Goal: Information Seeking & Learning: Learn about a topic

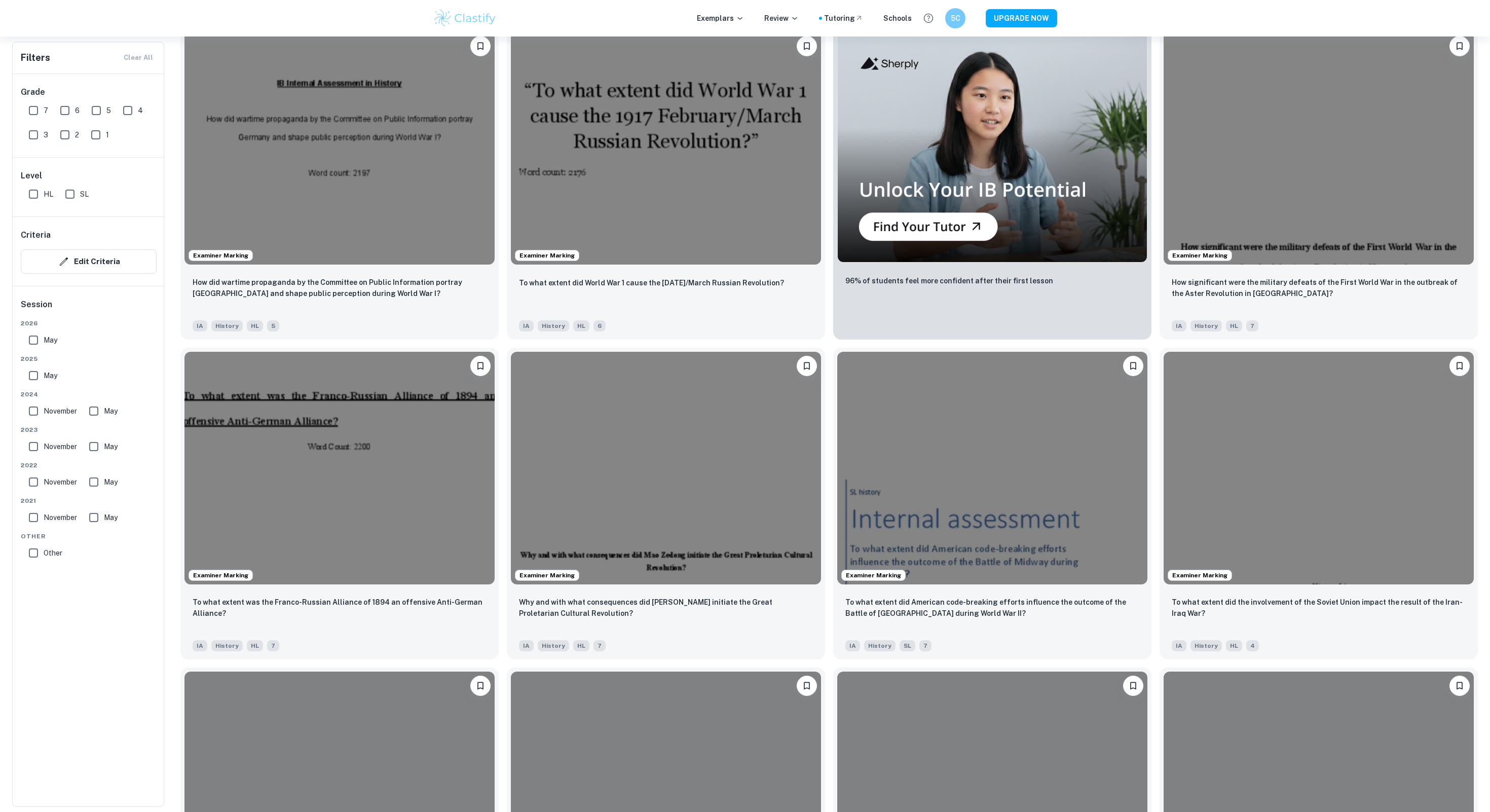
scroll to position [697, 0]
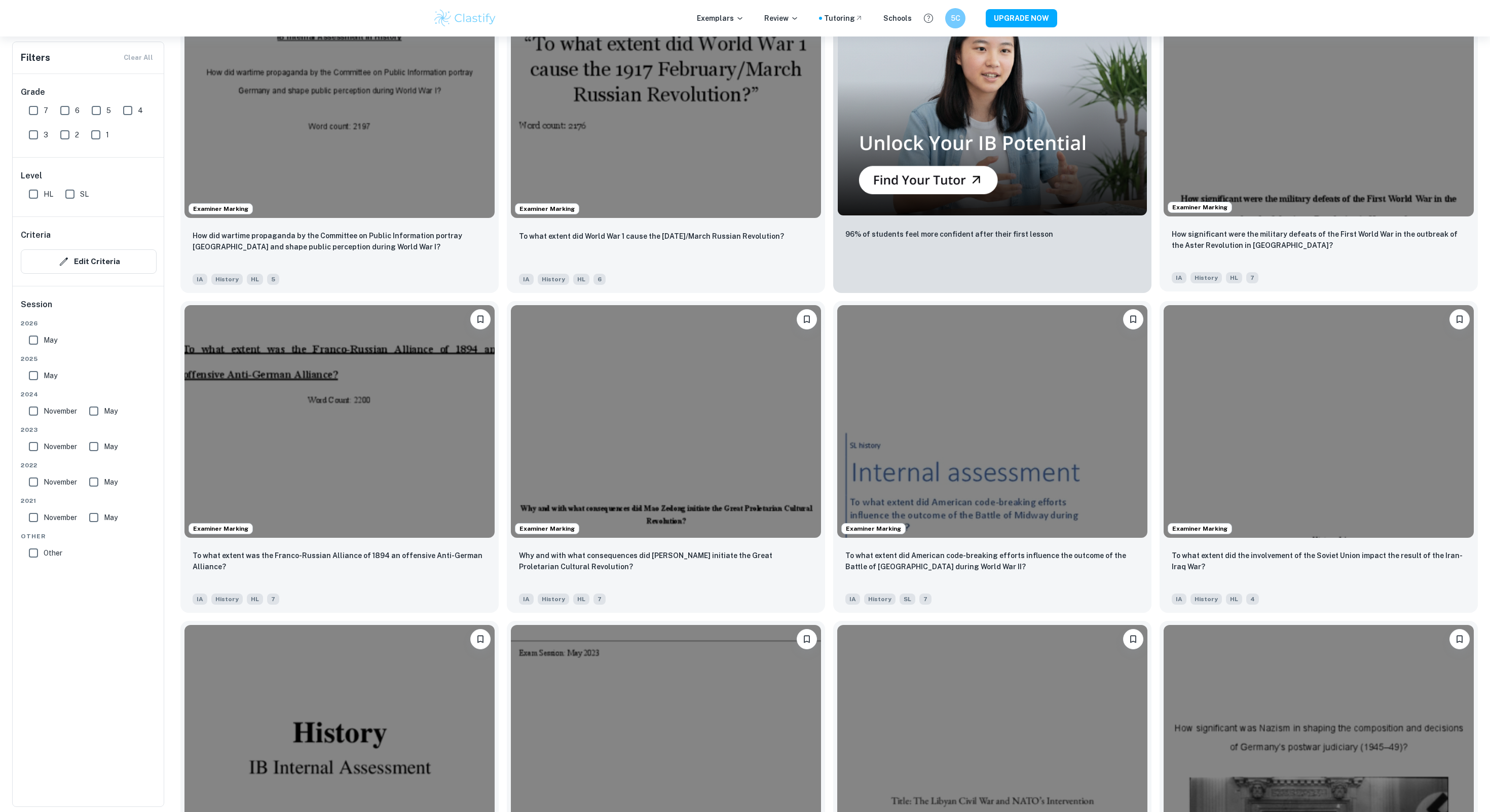
click at [1300, 204] on img at bounding box center [1319, 100] width 310 height 232
click at [1297, 534] on img at bounding box center [1319, 420] width 310 height 232
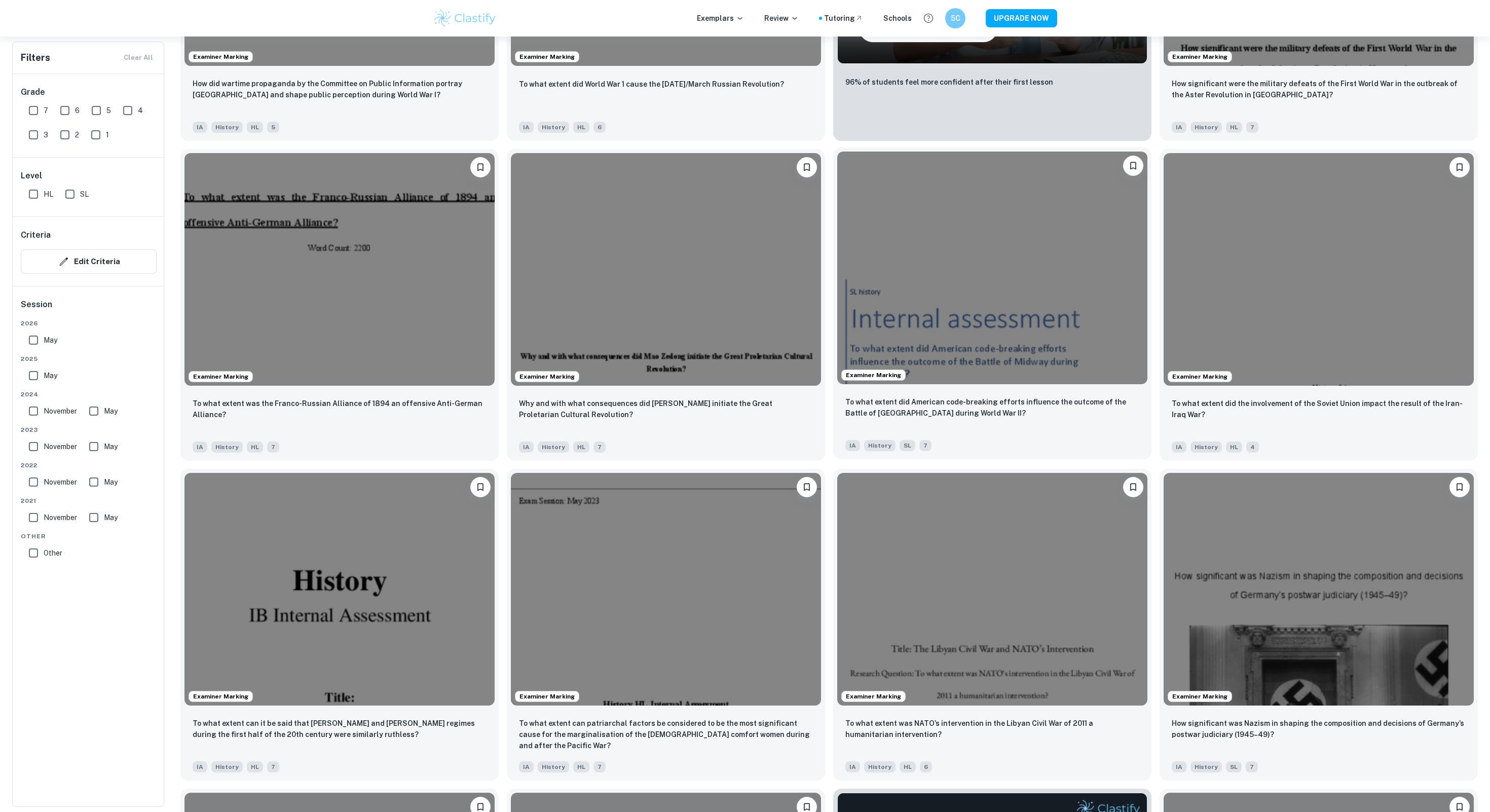
scroll to position [855, 0]
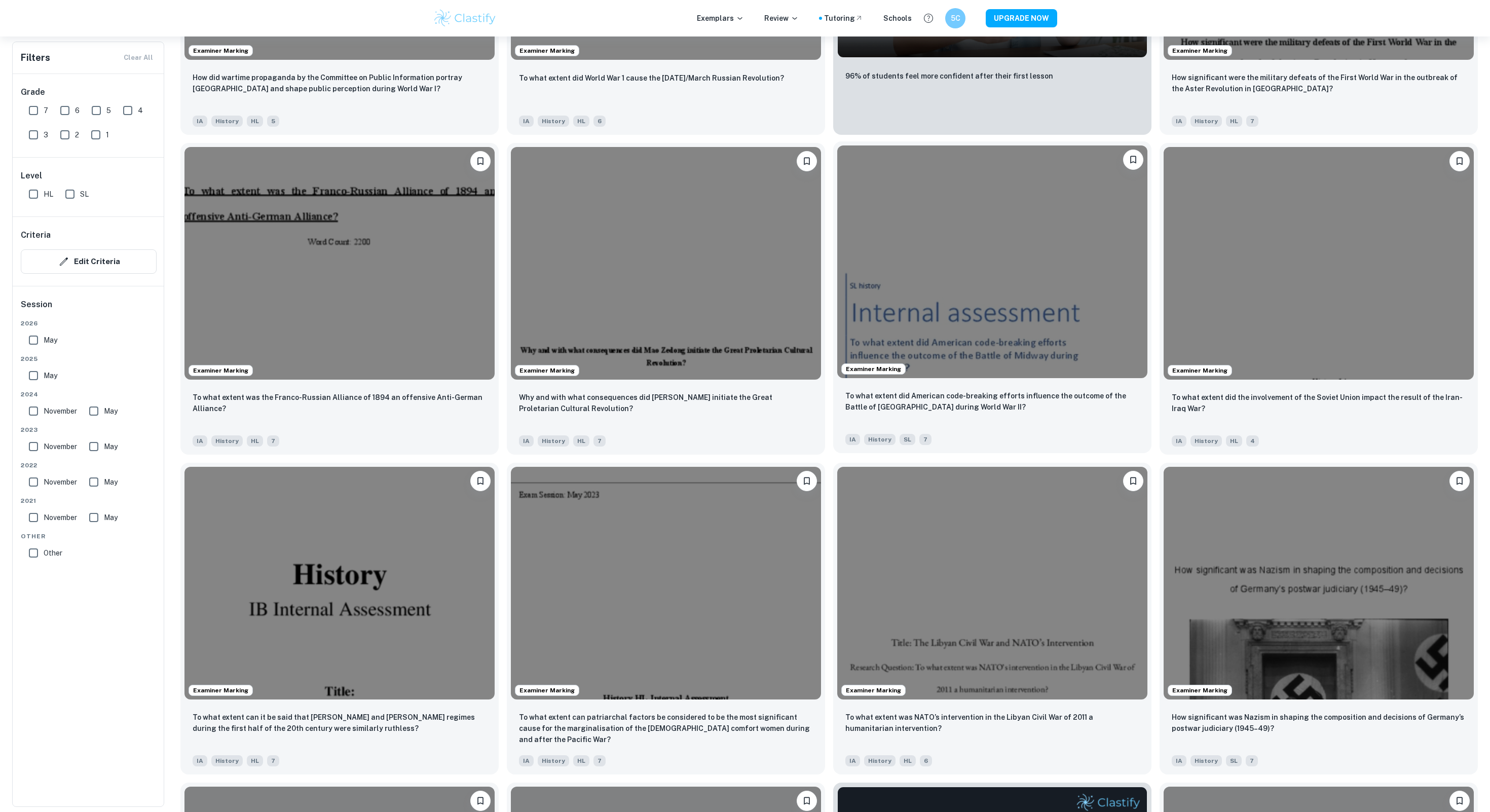
click at [1016, 273] on img at bounding box center [992, 261] width 310 height 232
click at [470, 547] on img at bounding box center [340, 581] width 310 height 232
click at [654, 567] on img at bounding box center [666, 581] width 310 height 232
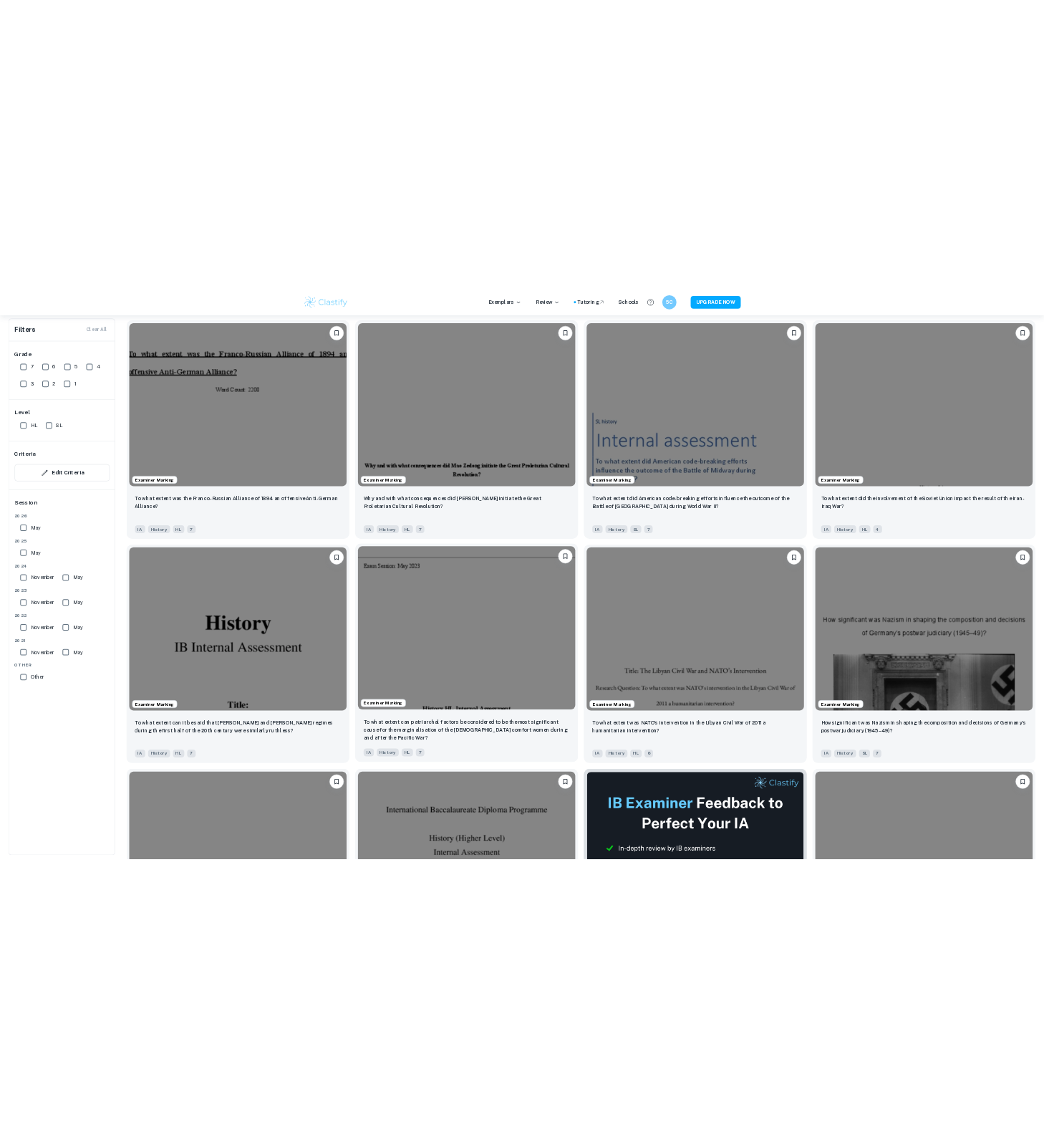
scroll to position [1841, 0]
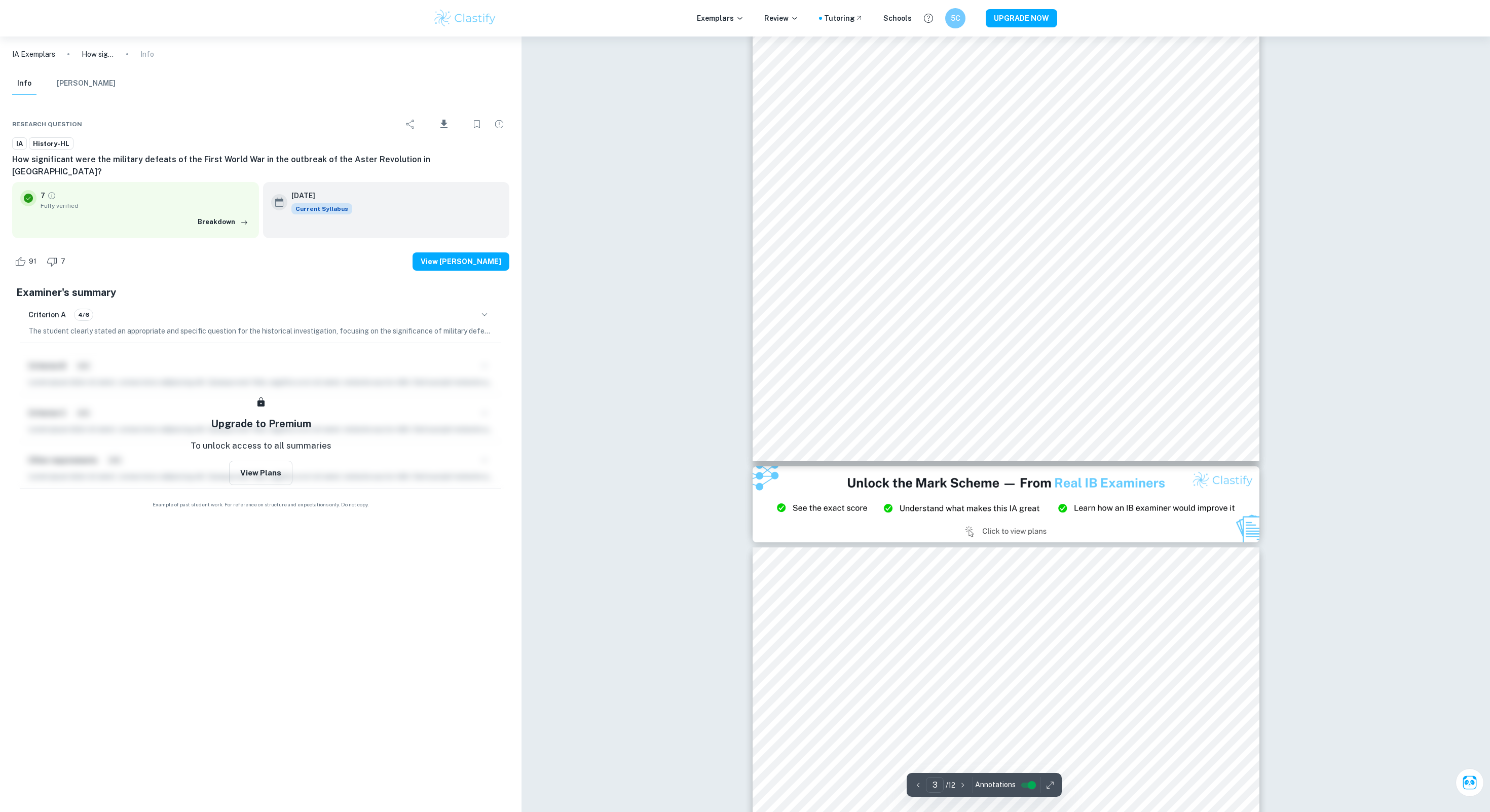
scroll to position [1507, 0]
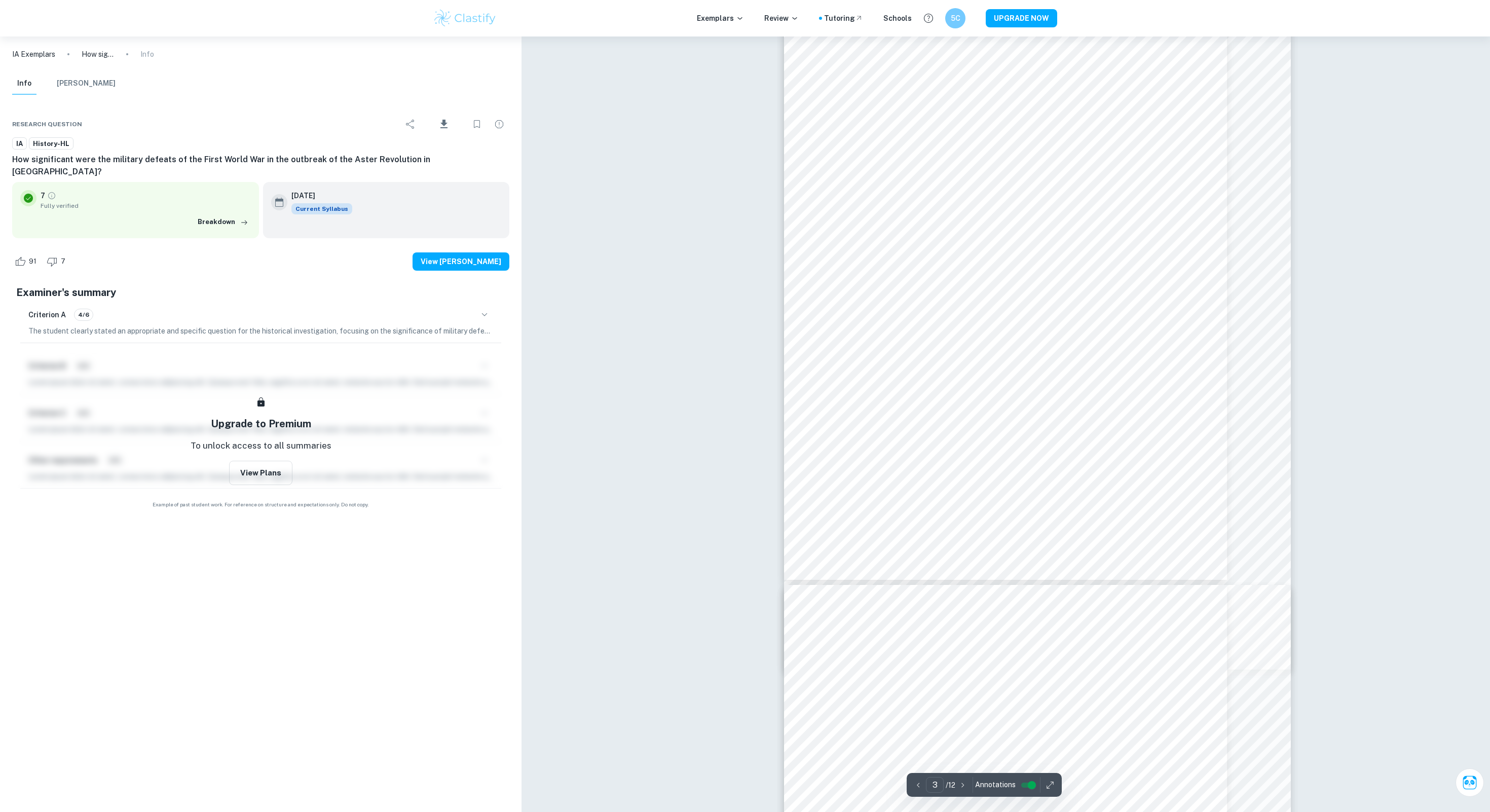
type input "4"
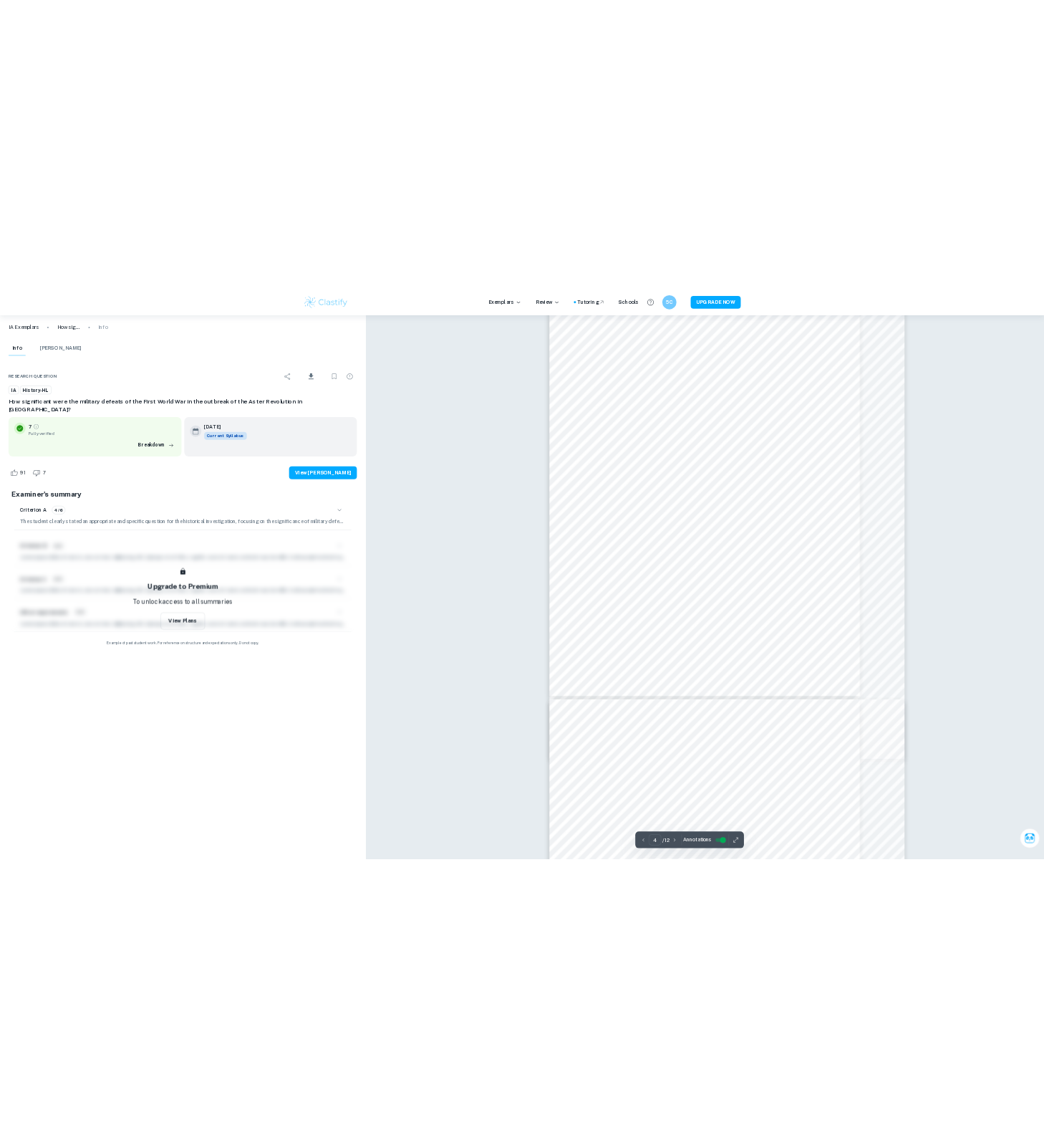
scroll to position [2961, 0]
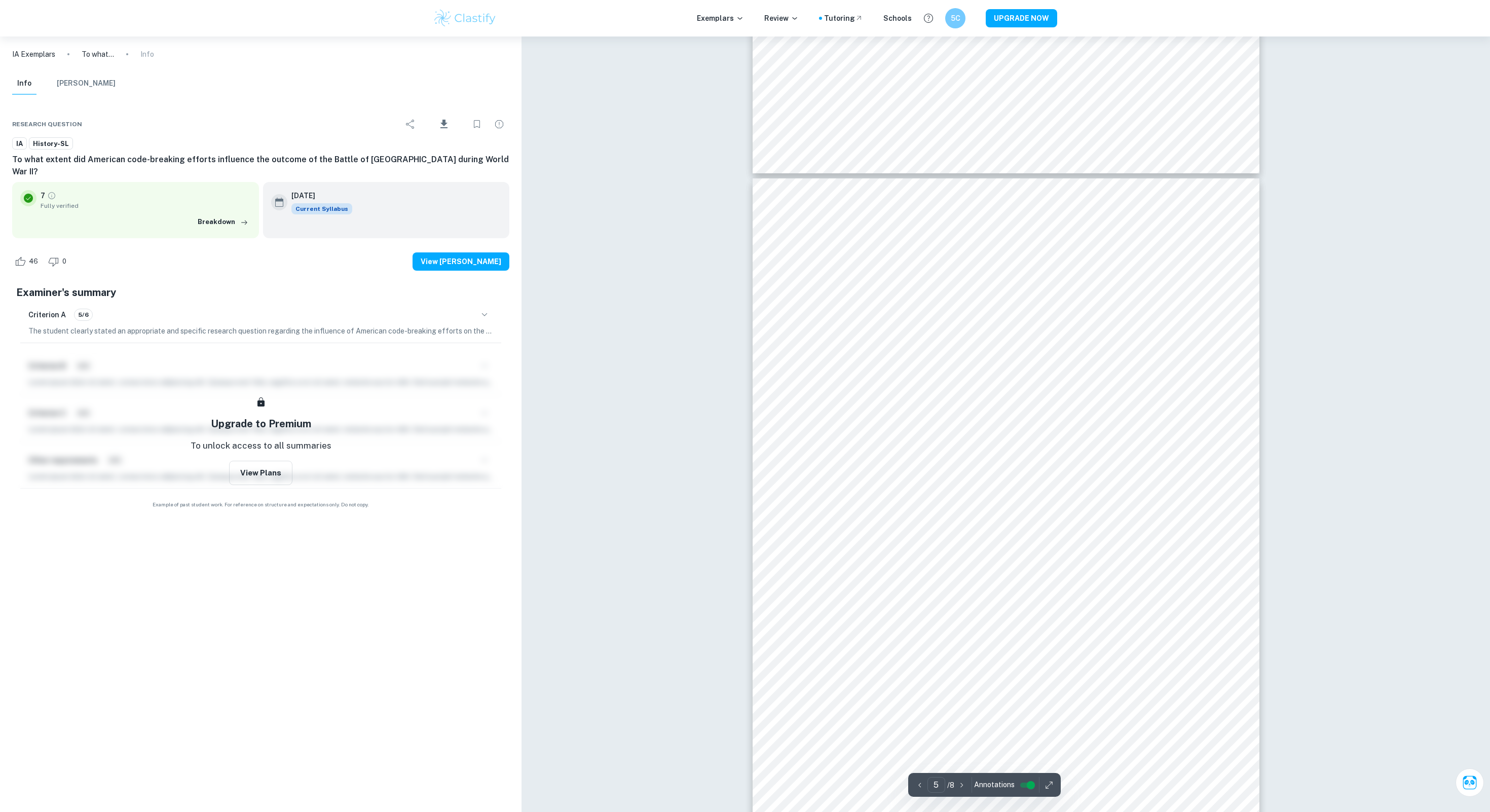
scroll to position [2920, 0]
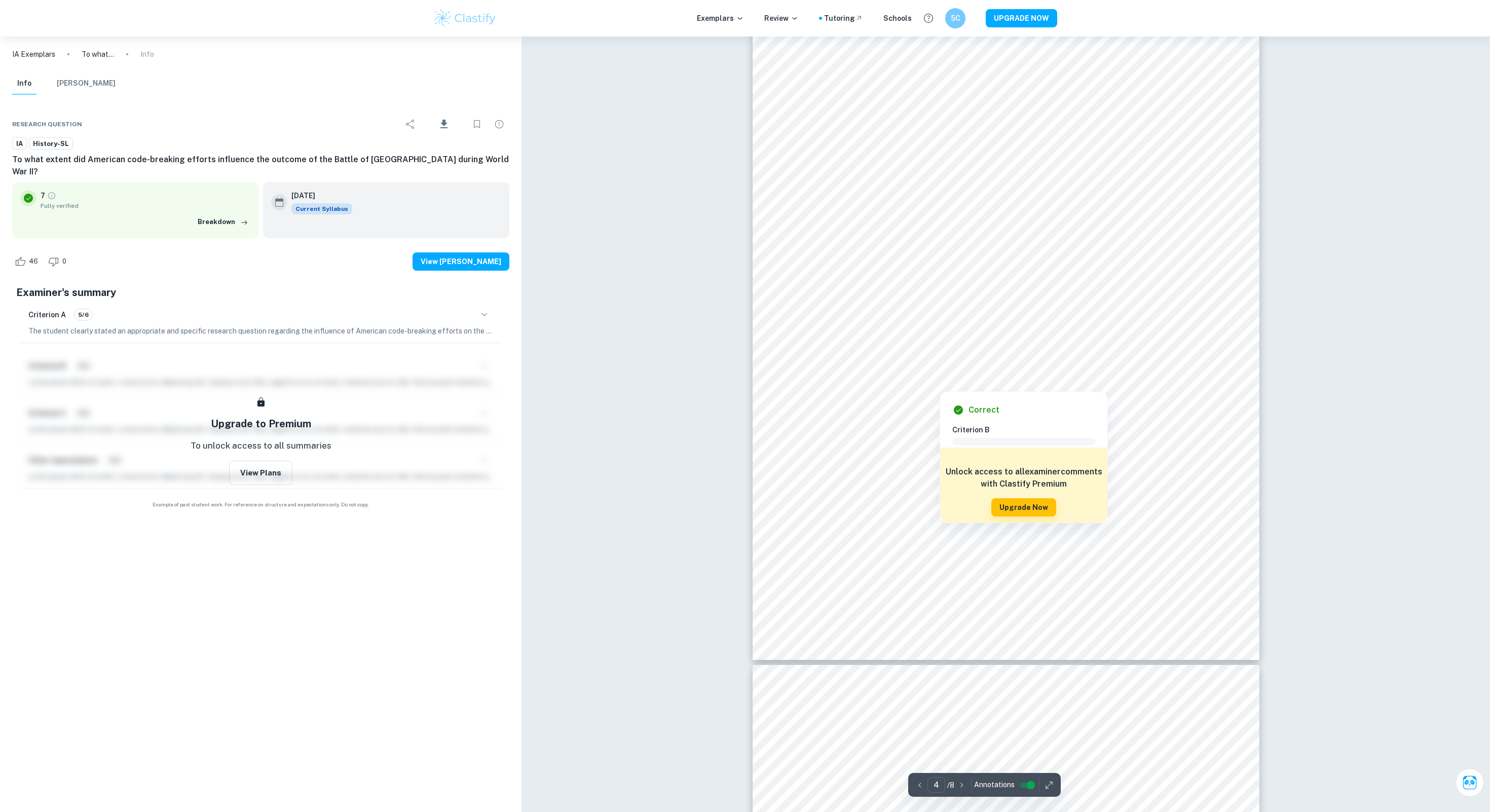
type input "1"
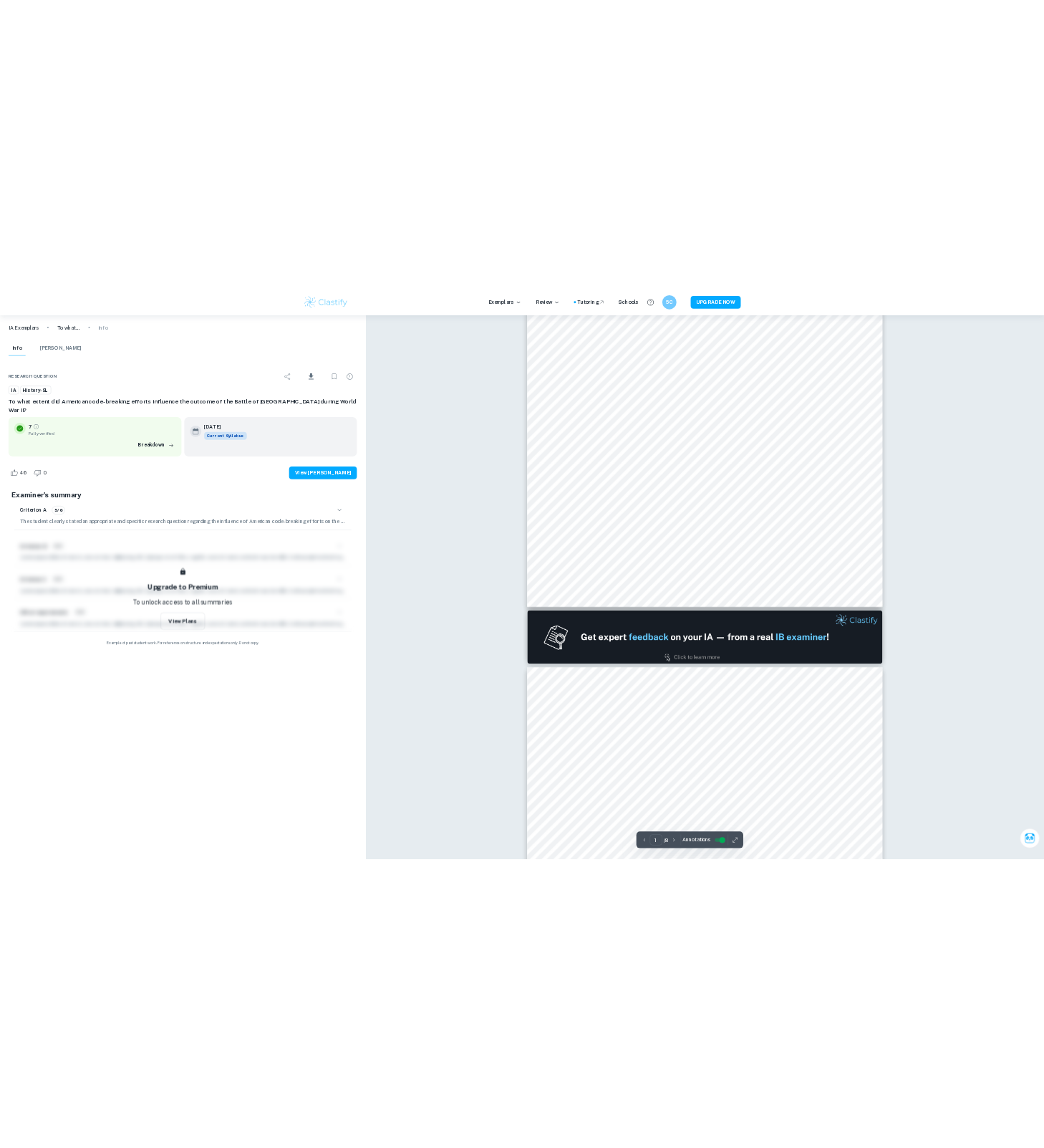
scroll to position [0, 0]
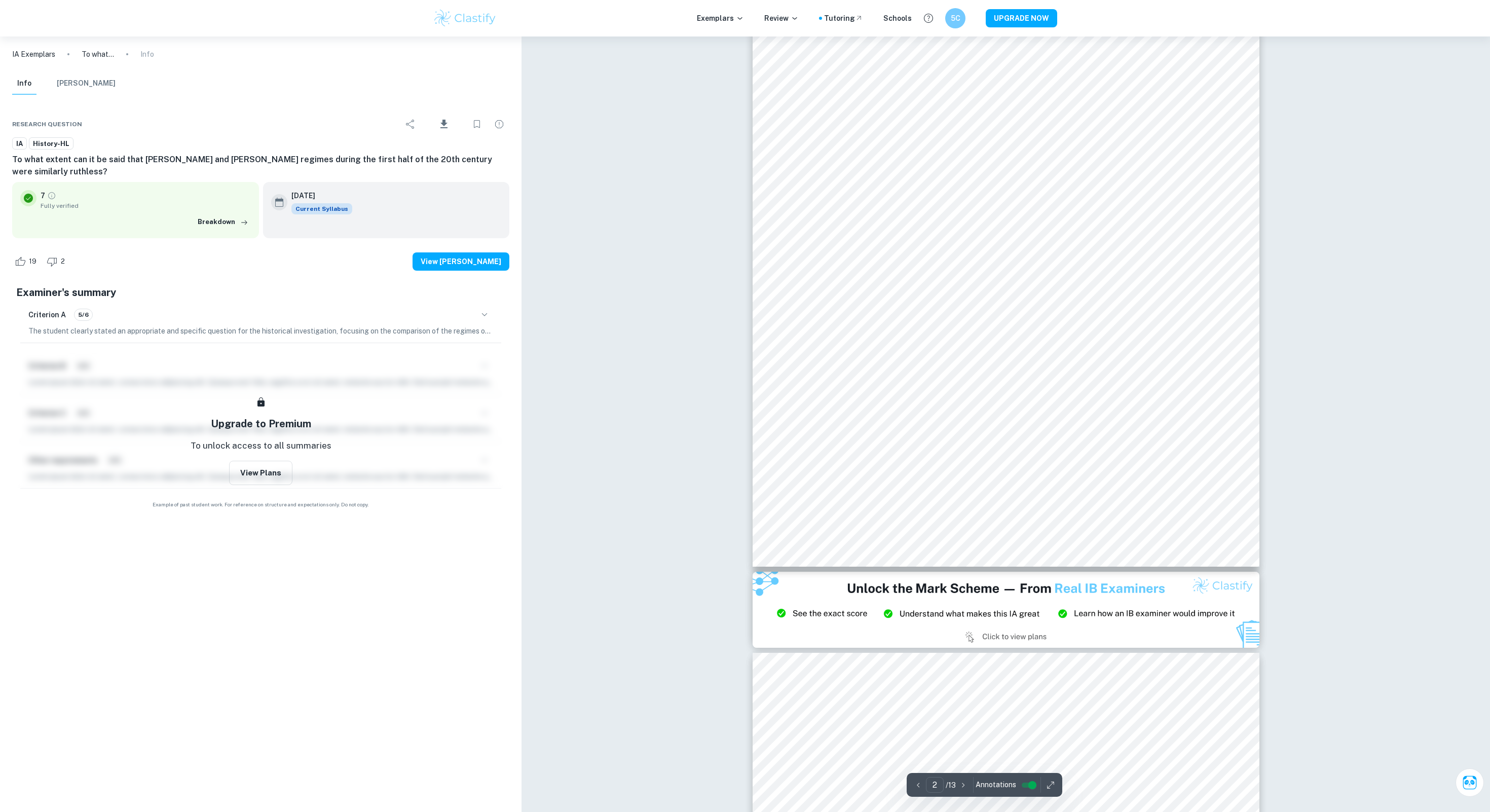
type input "3"
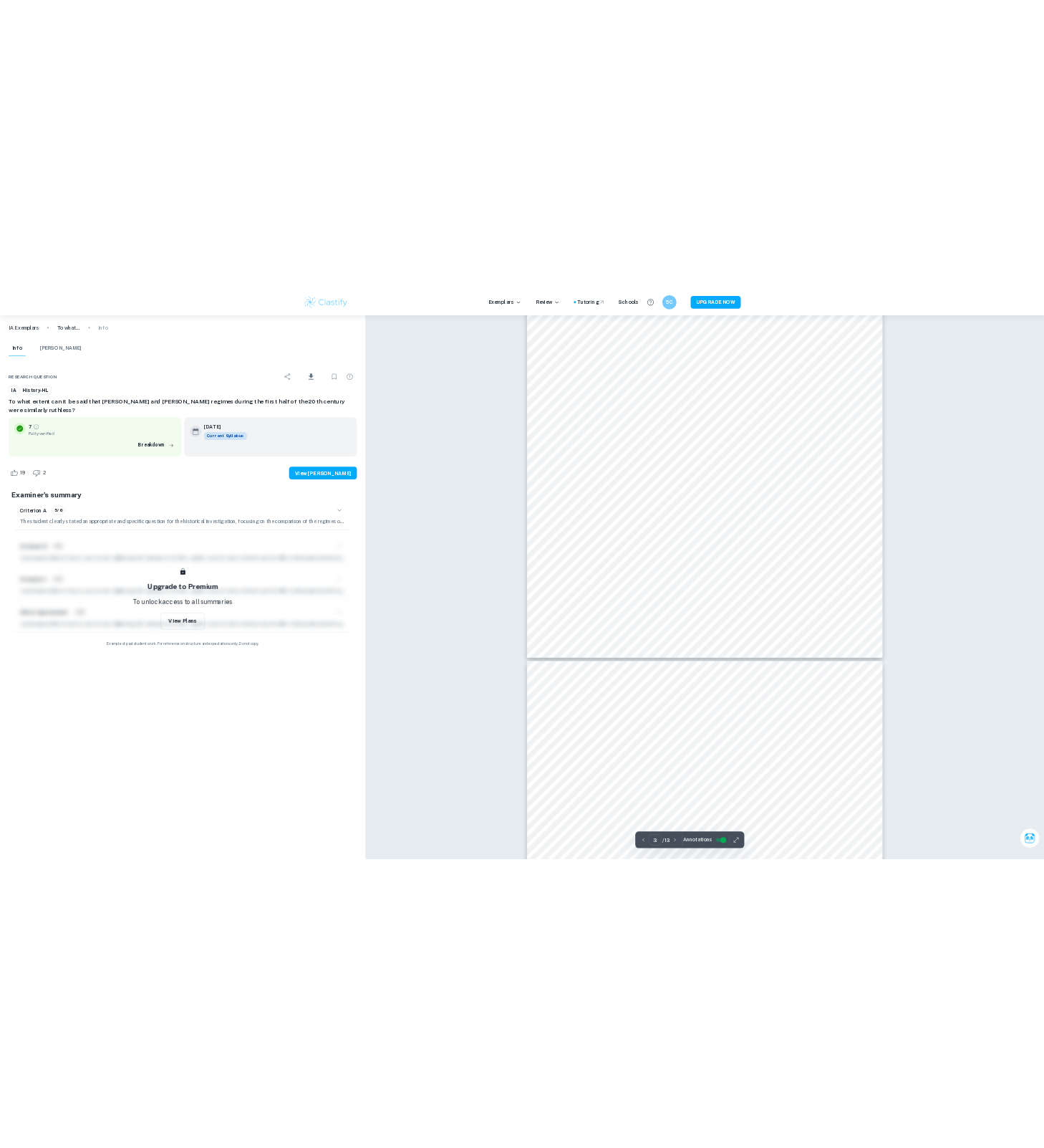
scroll to position [2641, 0]
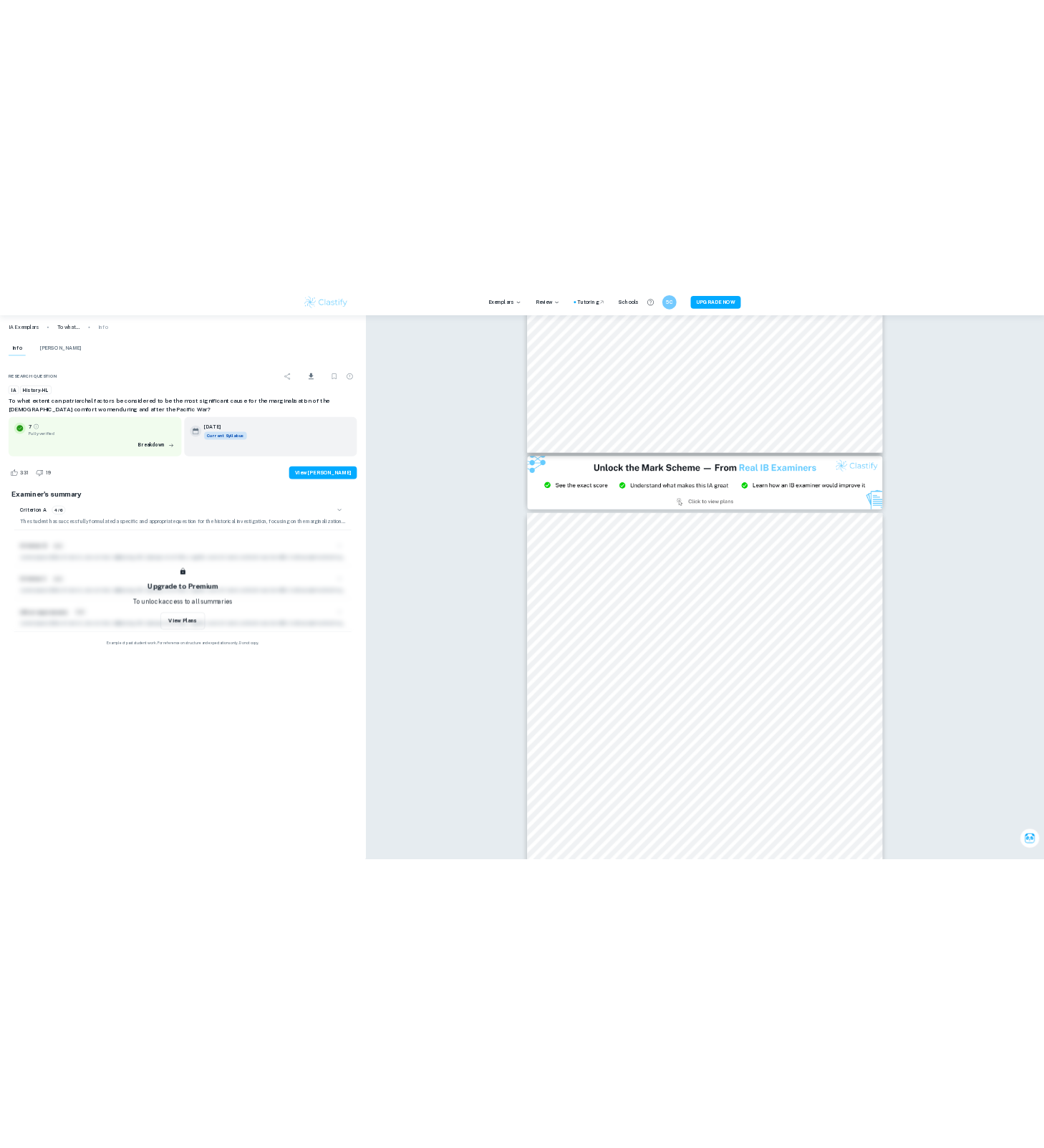
scroll to position [3081, 0]
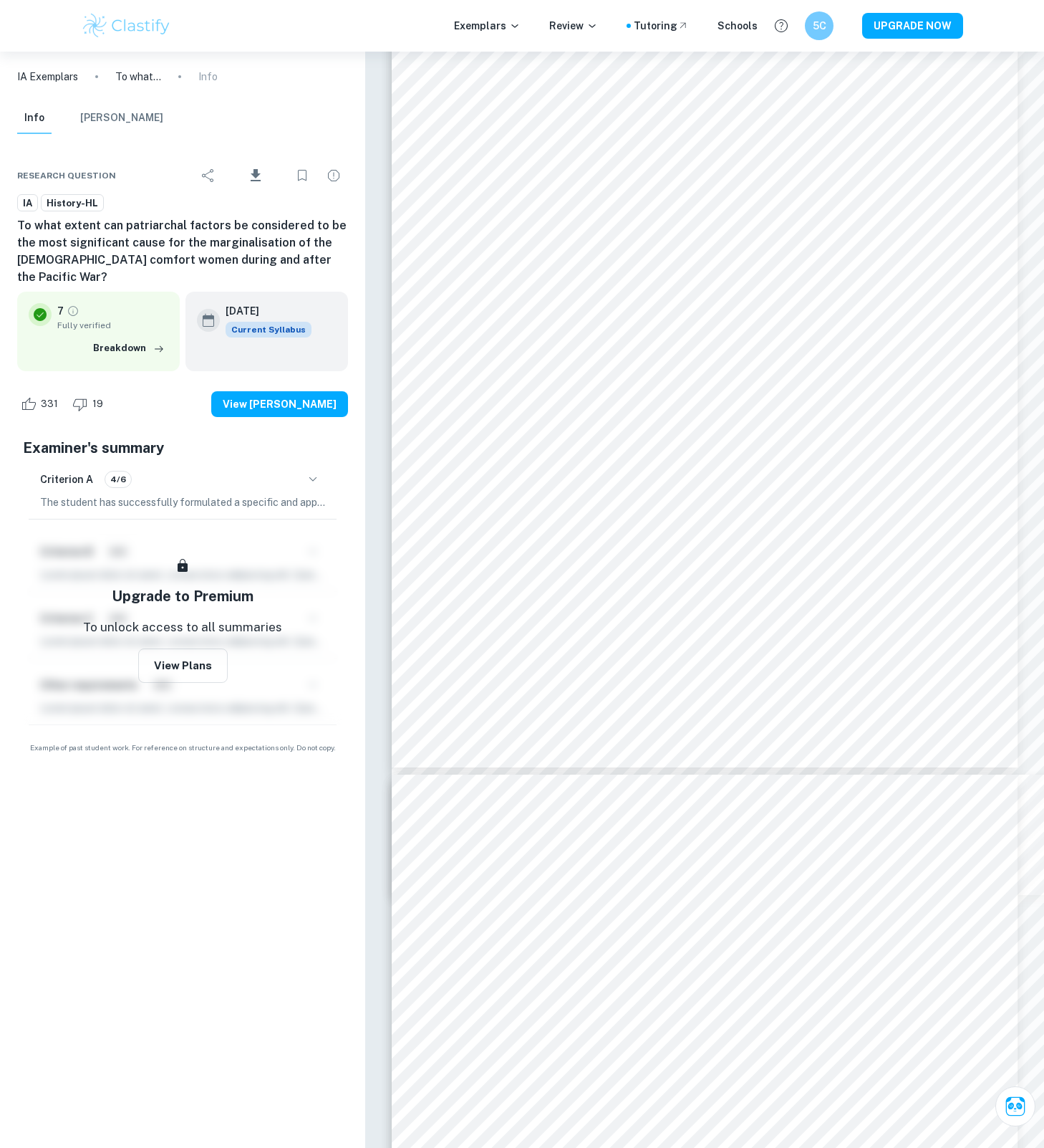
type input "4"
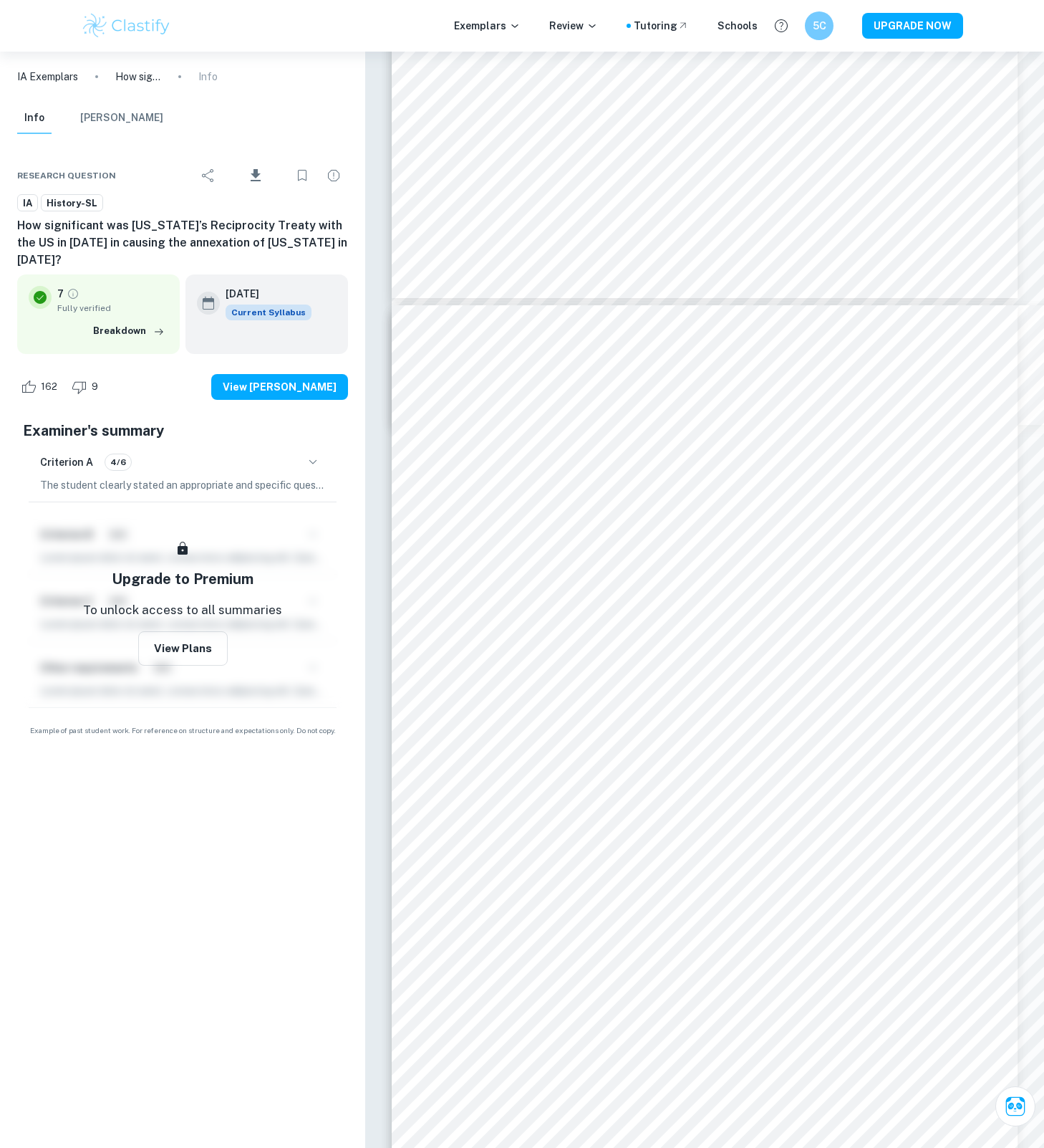
scroll to position [5325, 0]
type input "8"
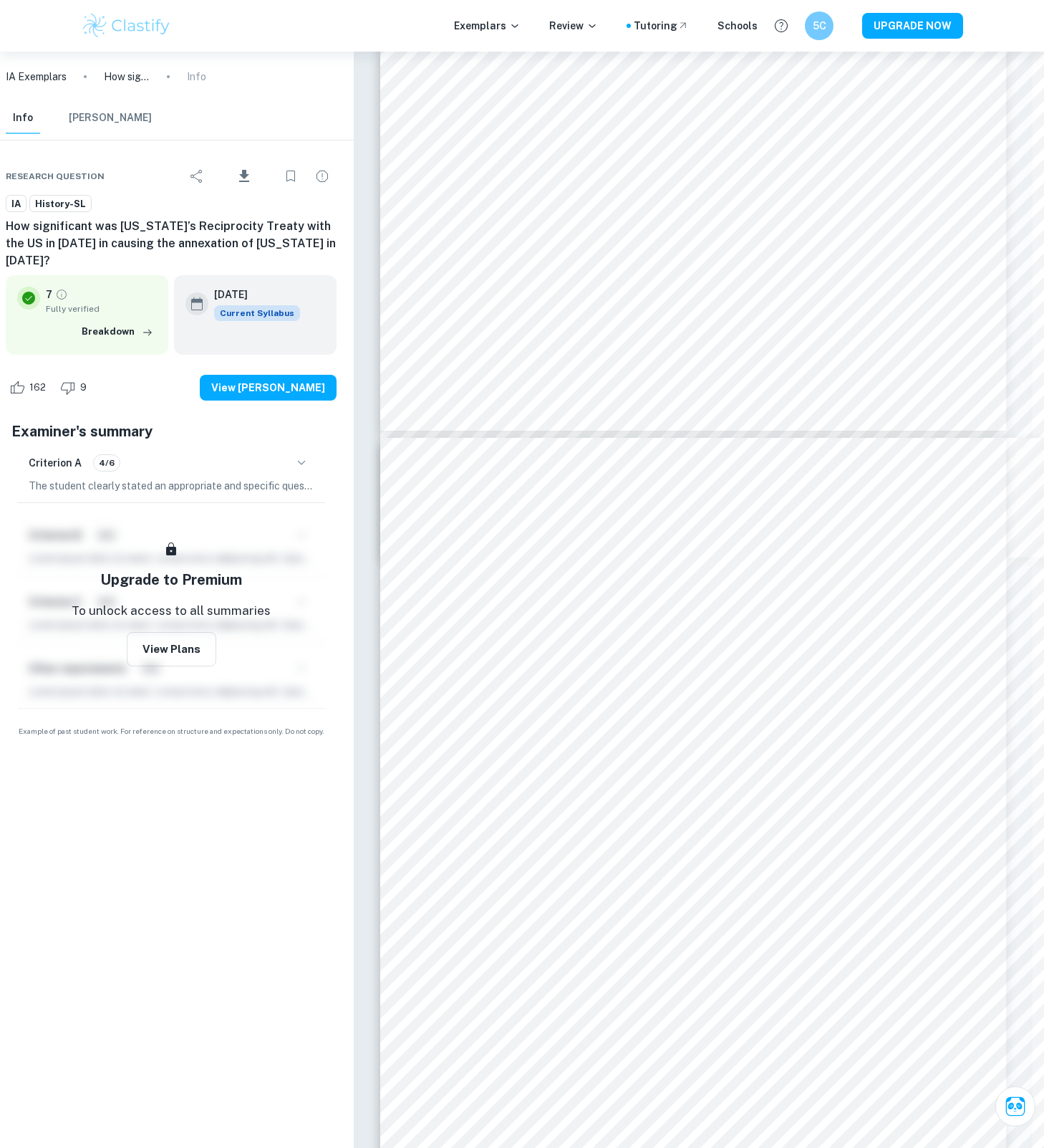
scroll to position [6145, 11]
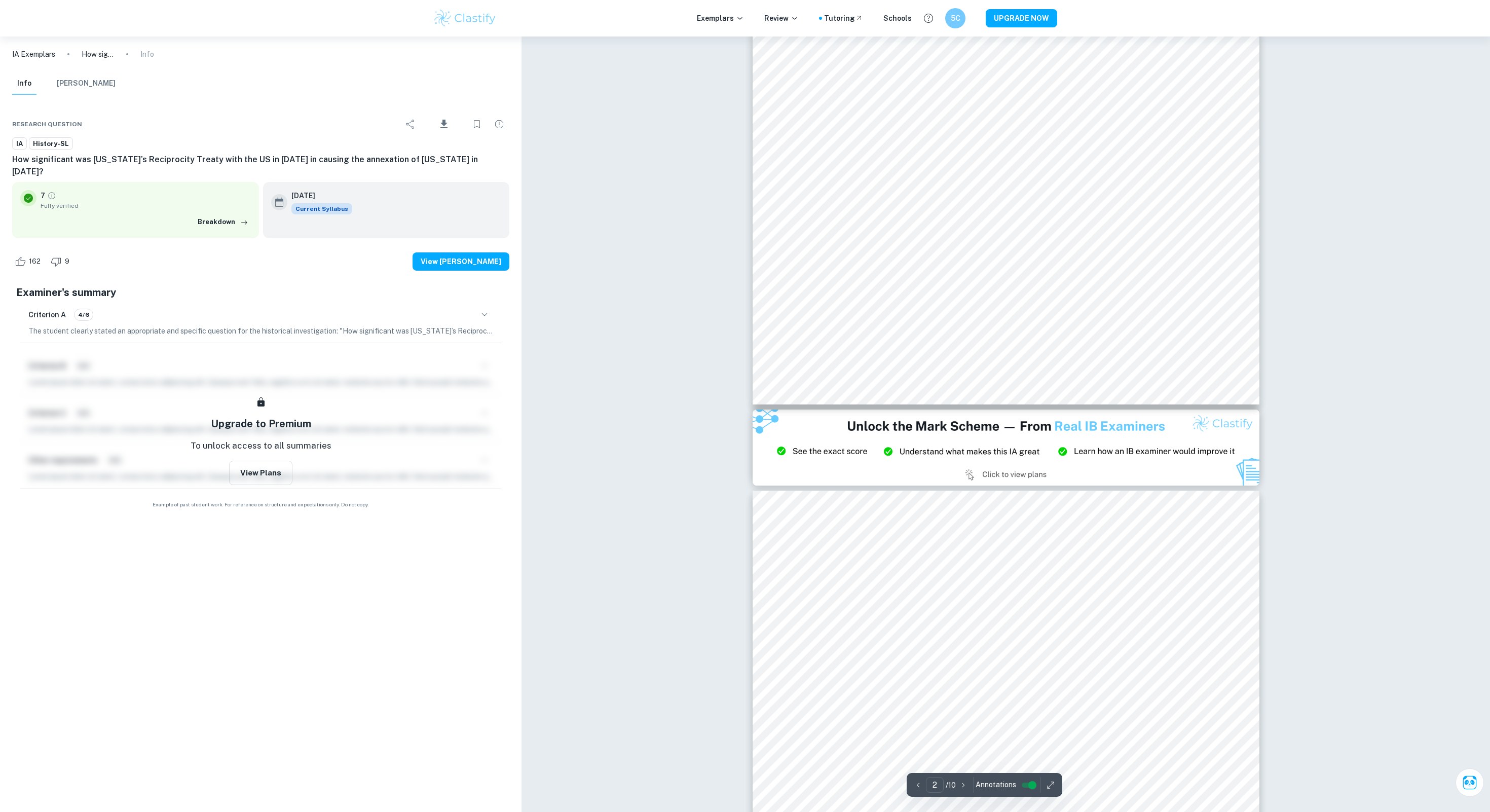
type input "3"
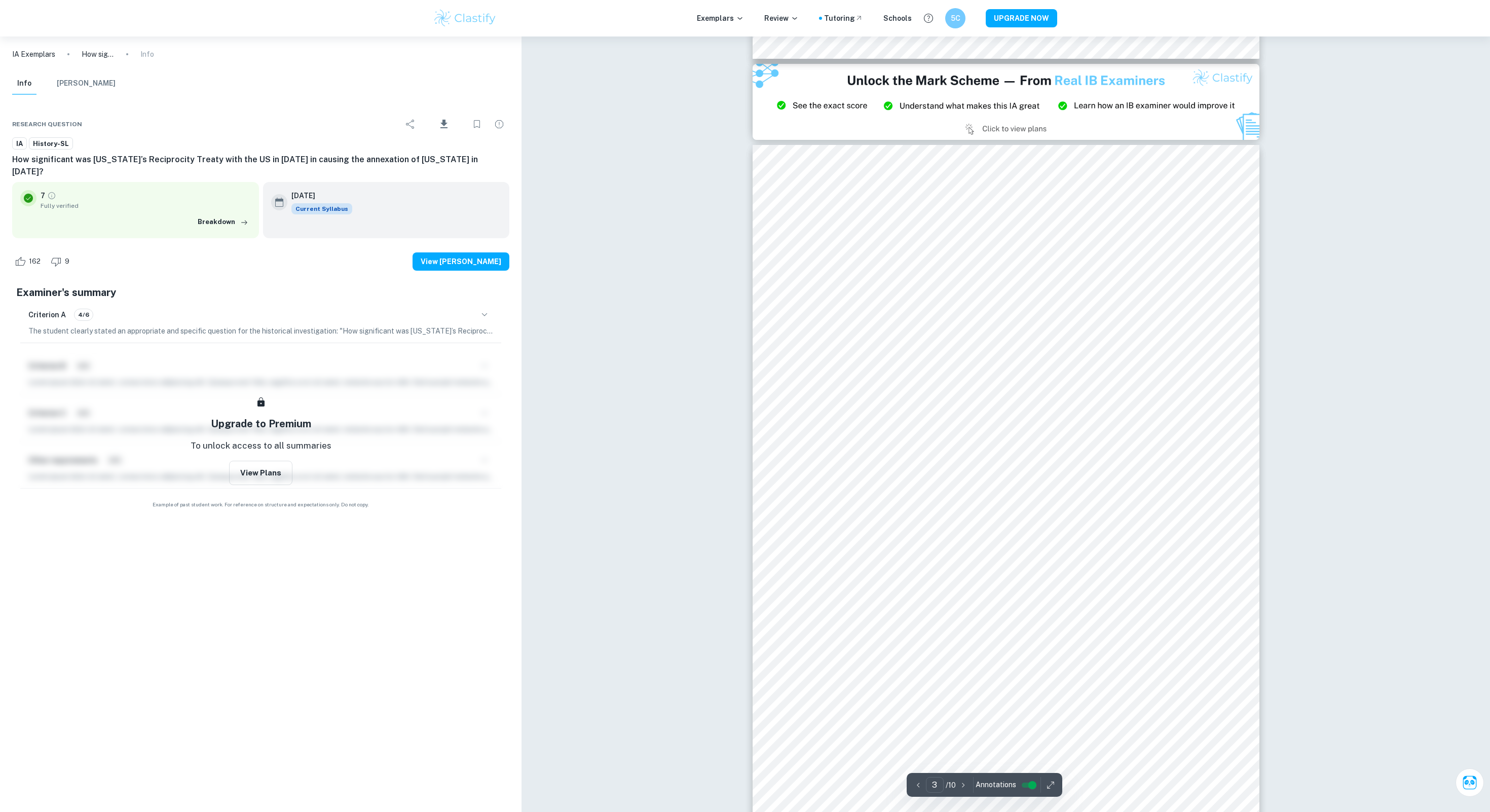
scroll to position [1533, 0]
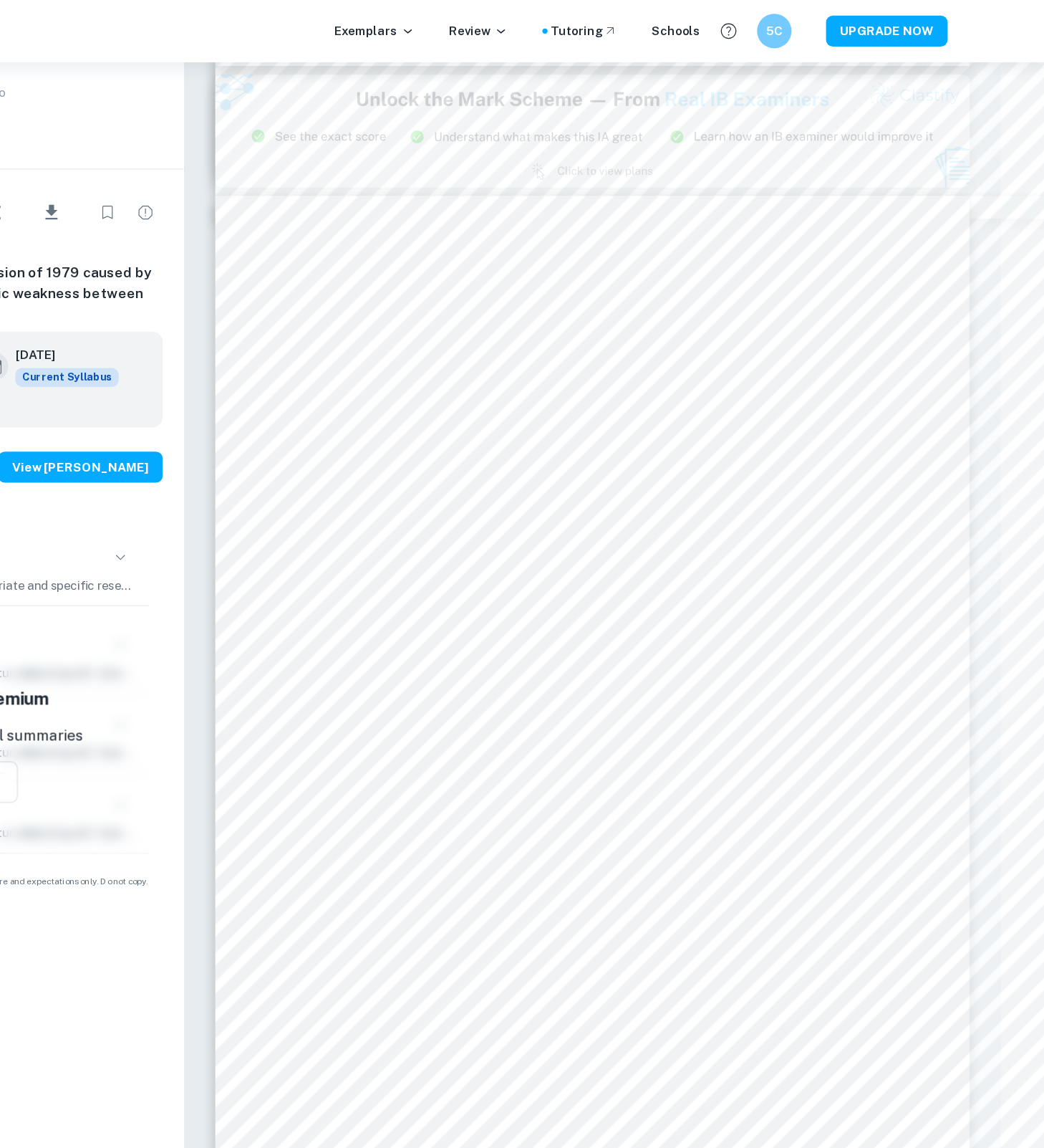
scroll to position [7301, 37]
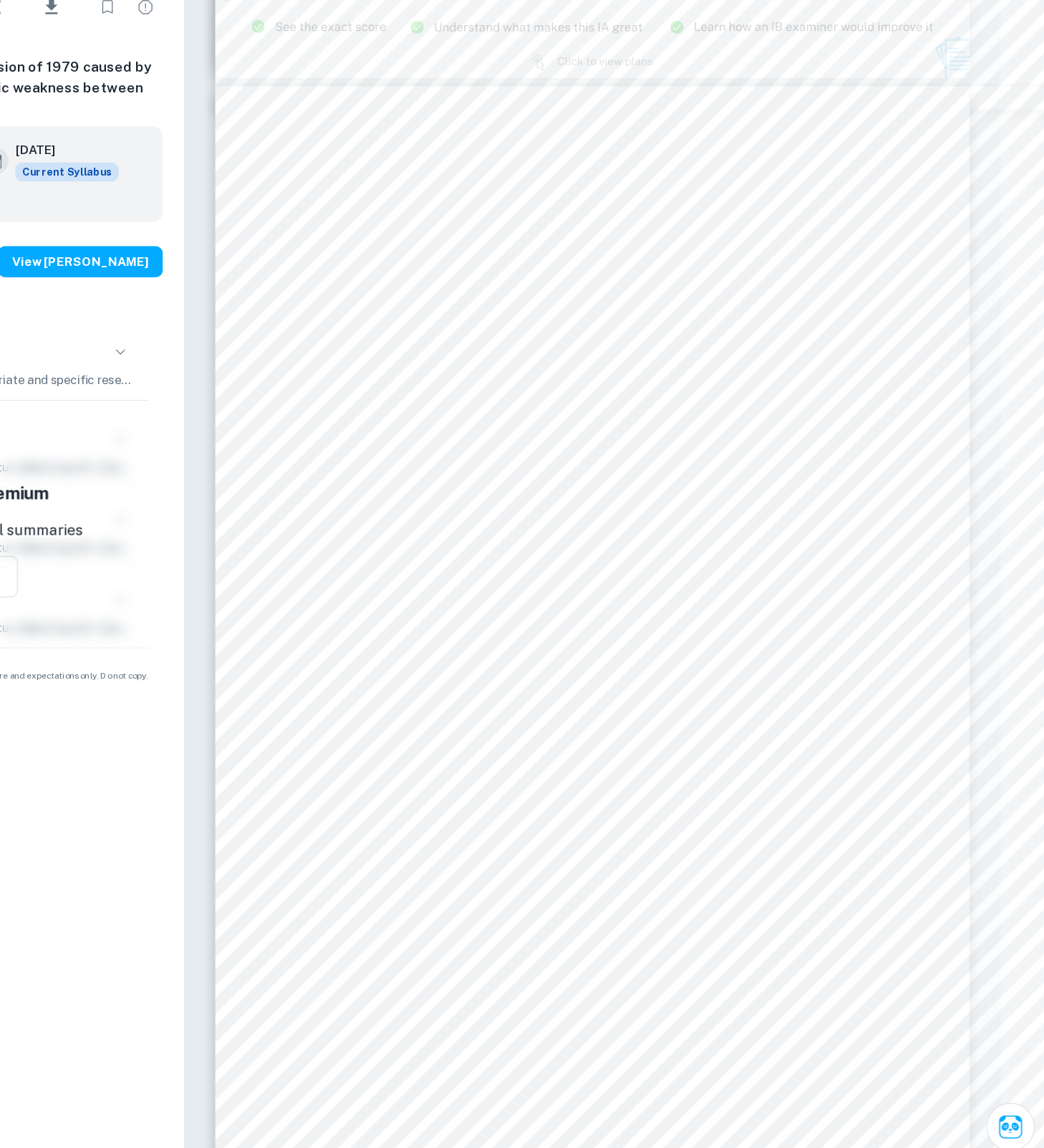
type input "10"
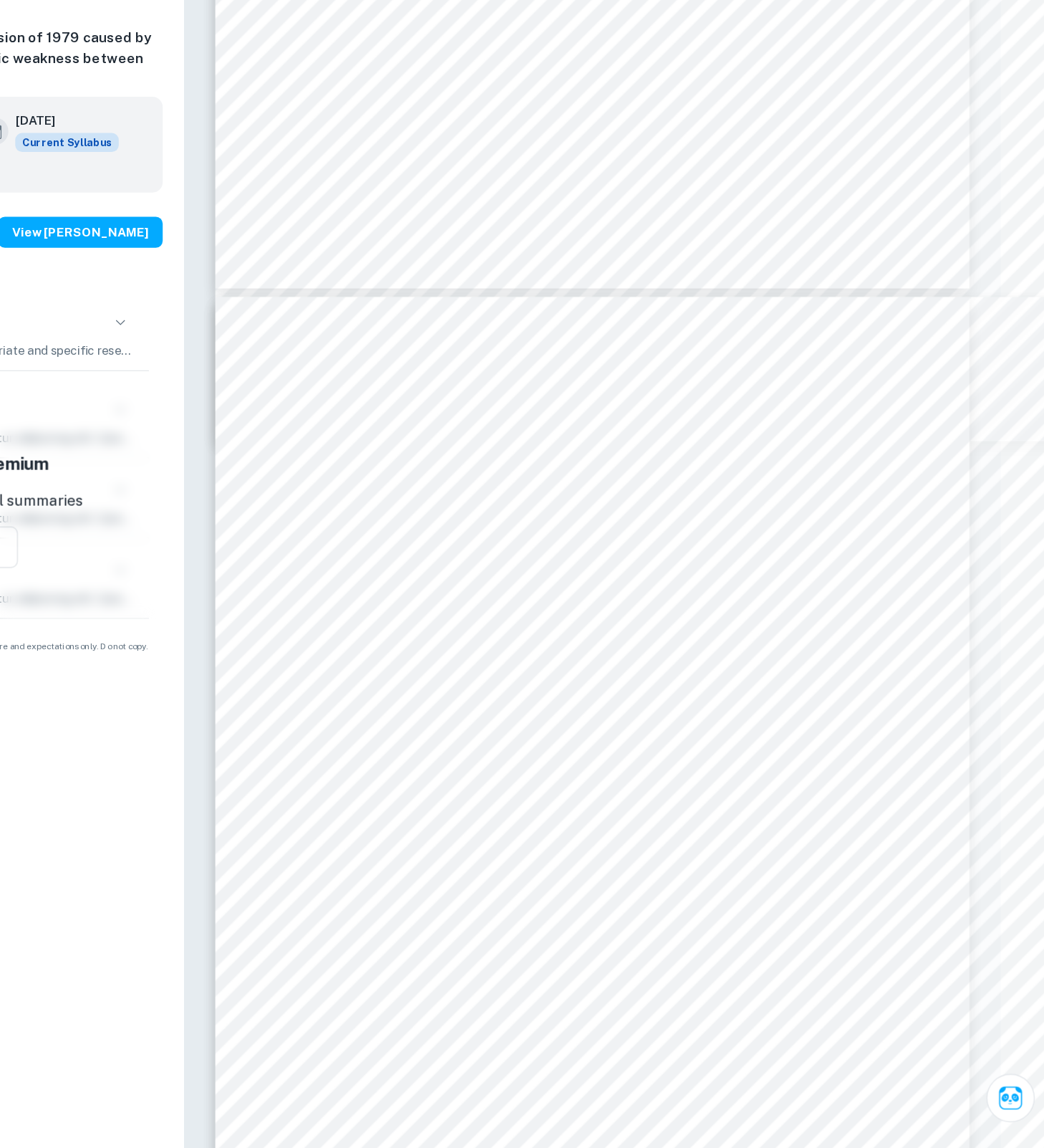
scroll to position [8092, 37]
